Goal: Information Seeking & Learning: Learn about a topic

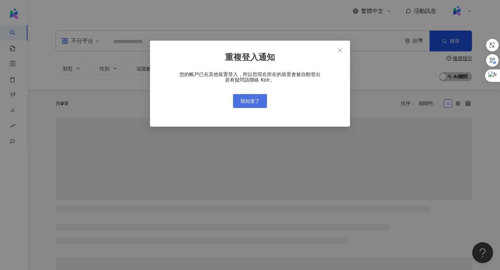
click at [258, 103] on span "我知道了" at bounding box center [250, 101] width 19 height 6
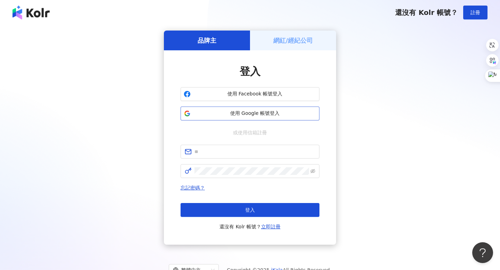
click at [256, 112] on span "使用 Google 帳號登入" at bounding box center [255, 113] width 123 height 7
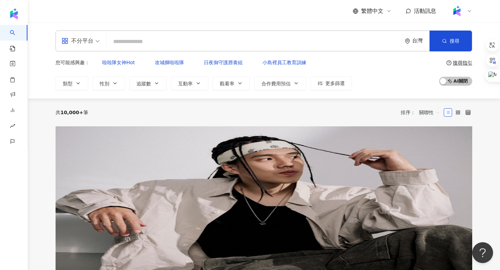
click at [186, 39] on input "search" at bounding box center [254, 41] width 290 height 13
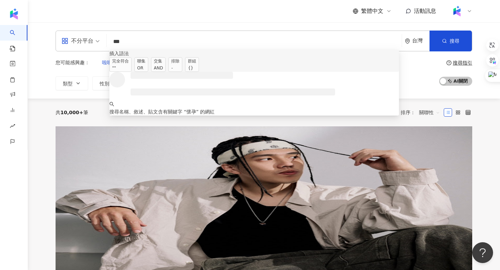
click at [148, 71] on span "聯集 OR" at bounding box center [142, 64] width 14 height 15
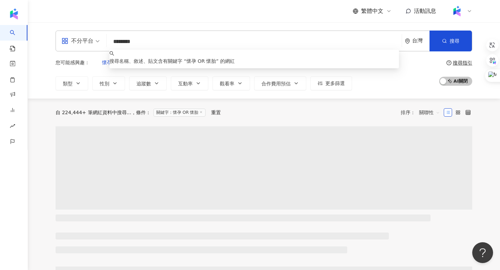
type input "********"
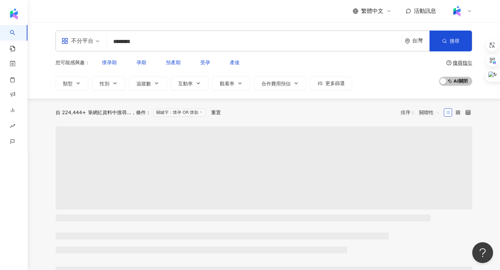
click at [51, 79] on div "不分平台 ******** 台灣 搜尋 keyword 搜尋名稱、敘述、貼文含有關鍵字 “ 懷孕 OR 懷胎 ” 的網紅 您可能感興趣： 懷孕期 孕期 預產期…" at bounding box center [264, 61] width 445 height 60
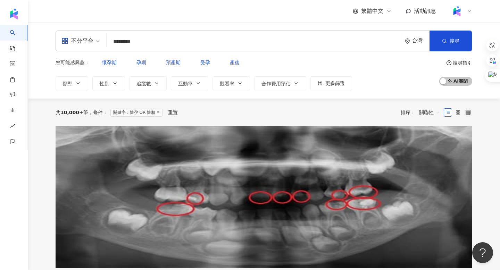
click at [428, 108] on span "關聯性" at bounding box center [429, 112] width 21 height 11
click at [358, 111] on div "共 10,000+ 筆 條件 ： 關鍵字：懷孕 OR 懷胎 重置 排序： 關聯性" at bounding box center [264, 112] width 417 height 11
click at [147, 81] on span "追蹤數" at bounding box center [144, 84] width 15 height 6
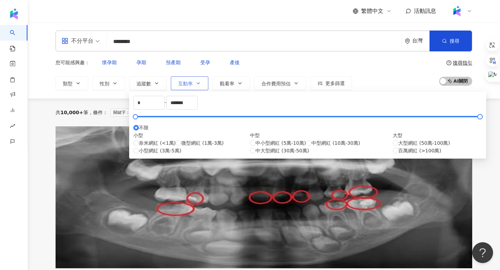
click at [189, 76] on button "互動率" at bounding box center [190, 83] width 38 height 14
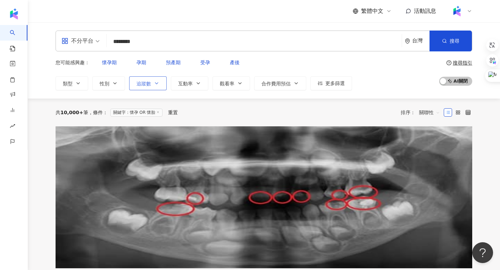
click at [161, 79] on button "追蹤數" at bounding box center [148, 83] width 38 height 14
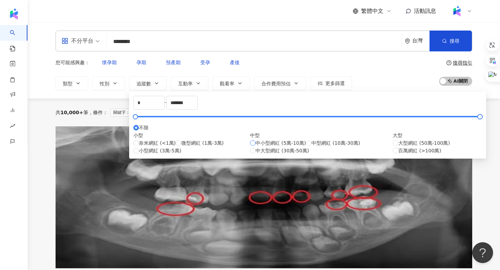
type input "*****"
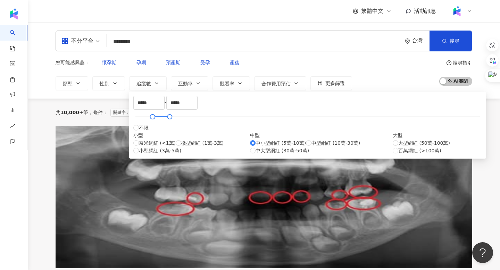
click at [348, 107] on div "共 10,000+ 筆 條件 ： 關鍵字：懷孕 OR 懷胎 重置 排序： 關聯性" at bounding box center [264, 112] width 417 height 11
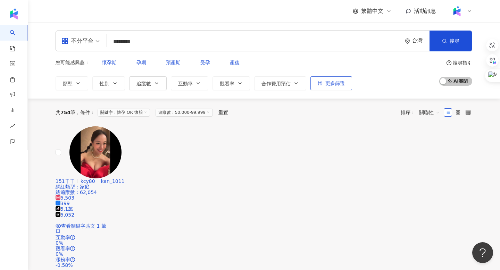
click at [320, 81] on icon "button" at bounding box center [320, 83] width 5 height 5
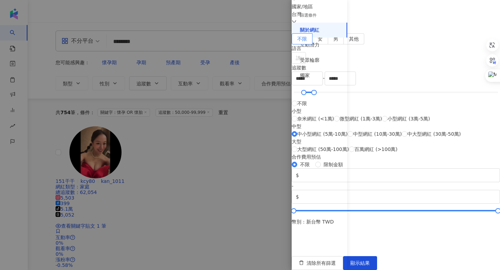
scroll to position [254, 0]
click at [312, 74] on div "獨家" at bounding box center [320, 75] width 56 height 15
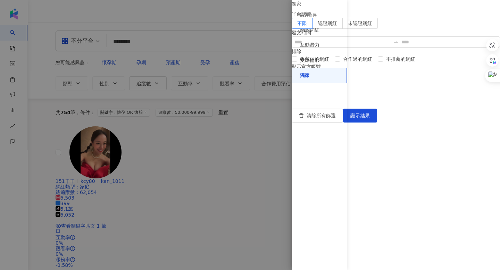
scroll to position [0, 0]
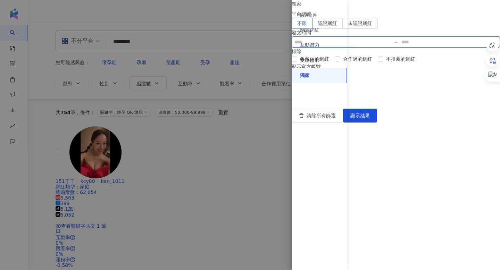
click at [382, 46] on input at bounding box center [343, 42] width 96 height 8
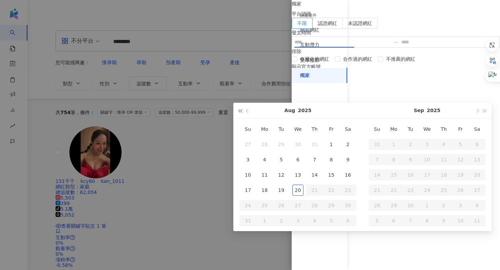
click at [243, 108] on button "button" at bounding box center [240, 111] width 8 height 16
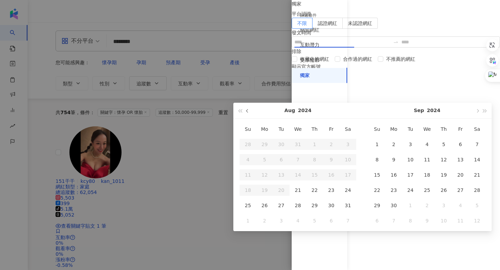
click at [244, 108] on button "button" at bounding box center [248, 111] width 8 height 16
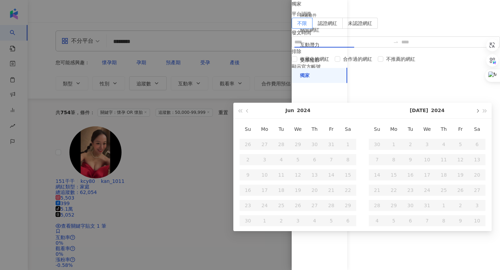
click at [475, 112] on button "button" at bounding box center [478, 111] width 8 height 16
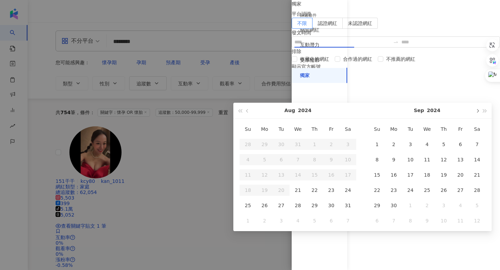
click at [475, 112] on button "button" at bounding box center [478, 111] width 8 height 16
type input "**********"
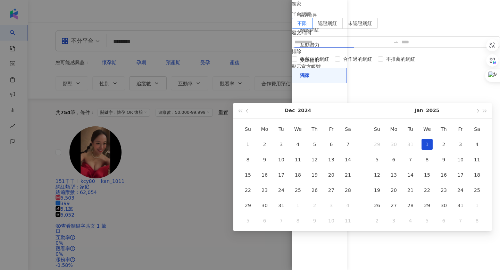
click at [430, 141] on div "1" at bounding box center [427, 144] width 11 height 11
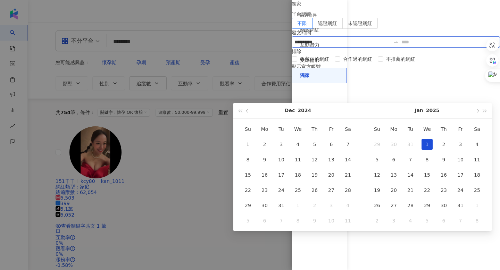
type input "**********"
click at [476, 110] on button "button" at bounding box center [478, 111] width 8 height 16
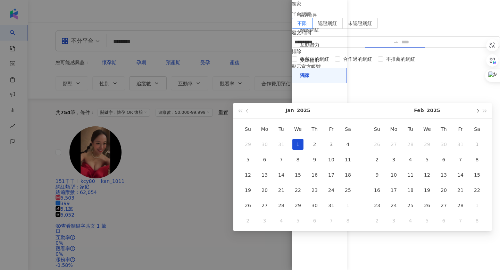
click at [476, 110] on button "button" at bounding box center [478, 111] width 8 height 16
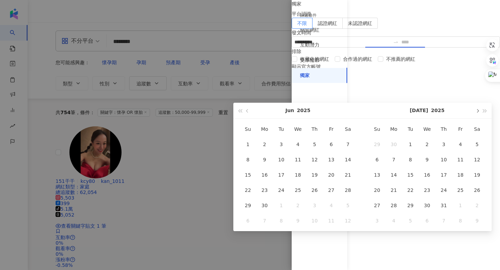
click at [476, 110] on button "button" at bounding box center [478, 111] width 8 height 16
type input "**********"
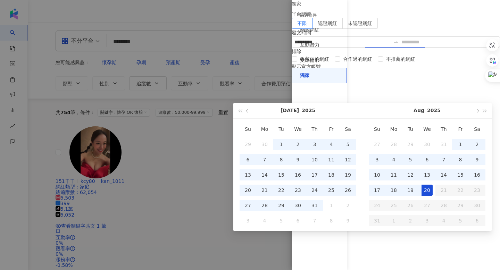
click at [426, 190] on div "20" at bounding box center [427, 190] width 11 height 11
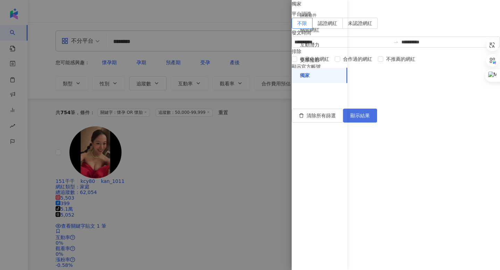
click at [377, 123] on button "顯示結果" at bounding box center [360, 116] width 34 height 14
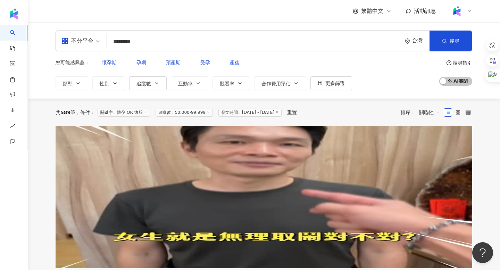
click at [422, 112] on div "關聯性" at bounding box center [430, 113] width 28 height 12
click at [425, 110] on span "關聯性" at bounding box center [429, 112] width 21 height 11
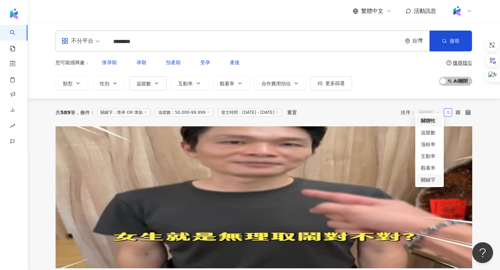
click at [424, 180] on div "關鍵字" at bounding box center [429, 180] width 17 height 8
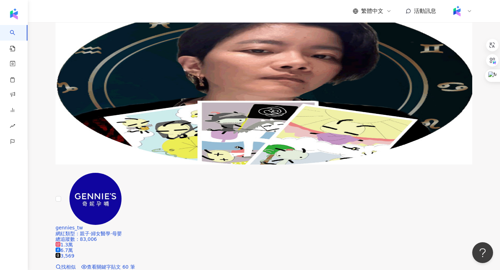
scroll to position [62, 0]
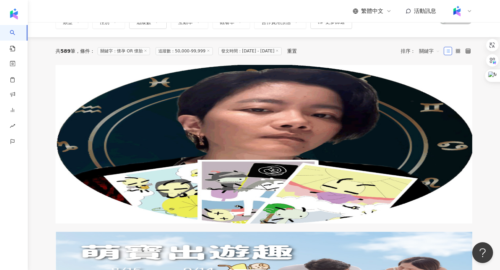
click at [425, 46] on span "關鍵字" at bounding box center [429, 51] width 21 height 11
click at [429, 62] on div "關聯性" at bounding box center [429, 60] width 17 height 8
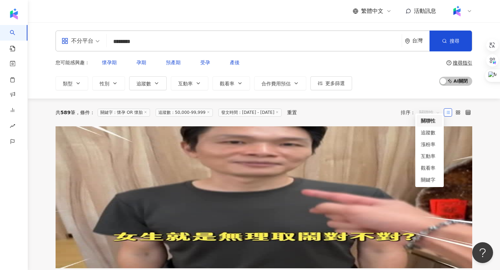
click at [429, 108] on span "關聯性" at bounding box center [429, 112] width 21 height 11
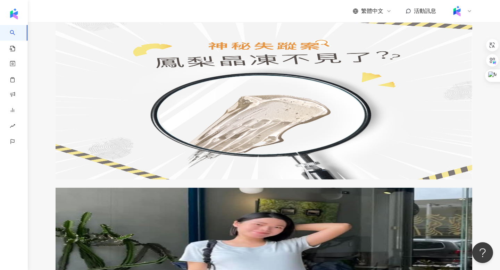
scroll to position [1016, 0]
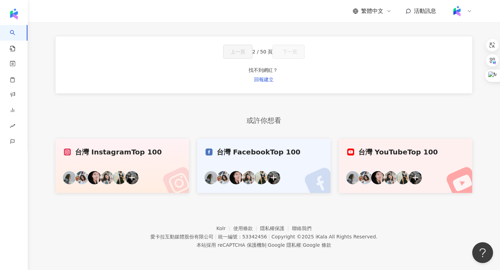
scroll to position [355, 0]
